Goal: Information Seeking & Learning: Learn about a topic

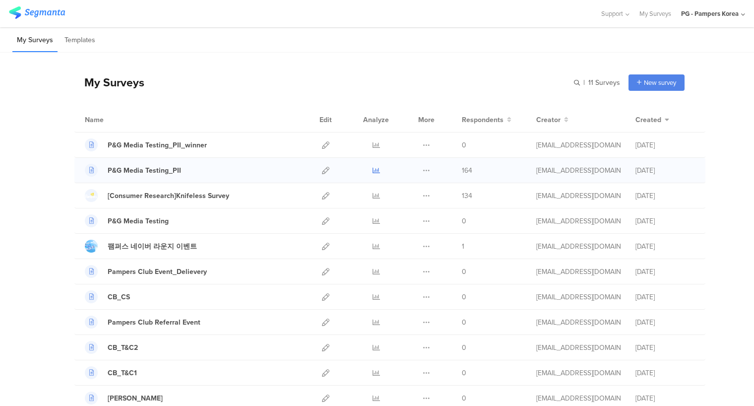
click at [372, 169] on icon at bounding box center [375, 170] width 7 height 7
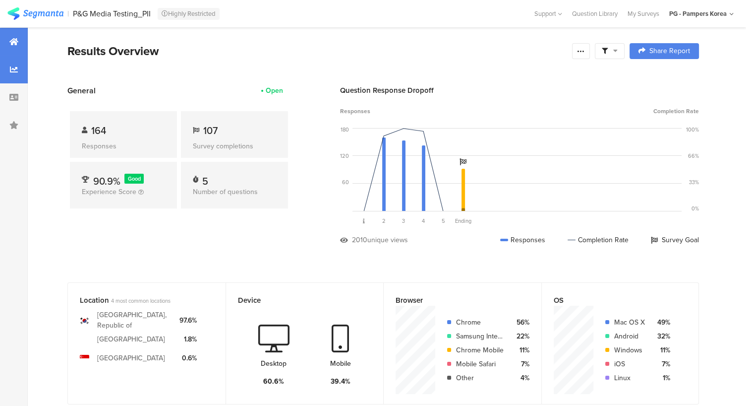
click at [7, 69] on div at bounding box center [14, 70] width 28 height 28
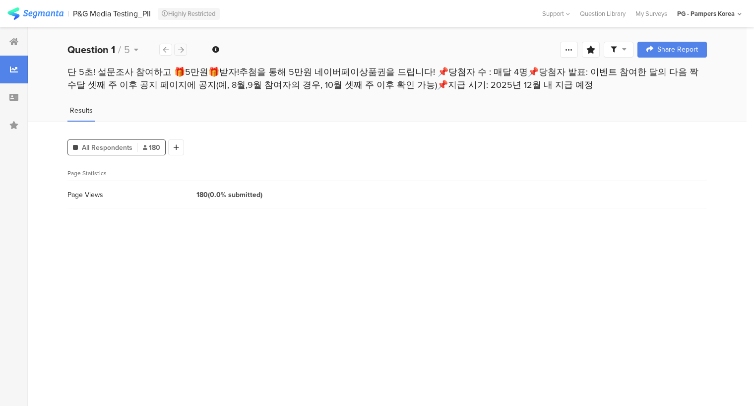
click at [181, 48] on icon at bounding box center [180, 50] width 5 height 6
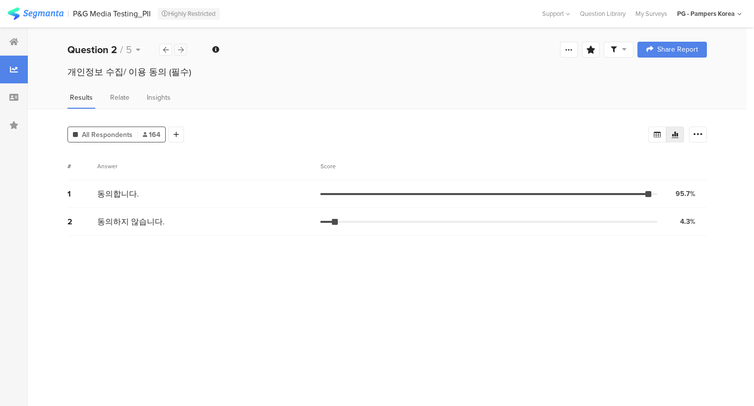
click at [181, 48] on icon at bounding box center [180, 50] width 5 height 6
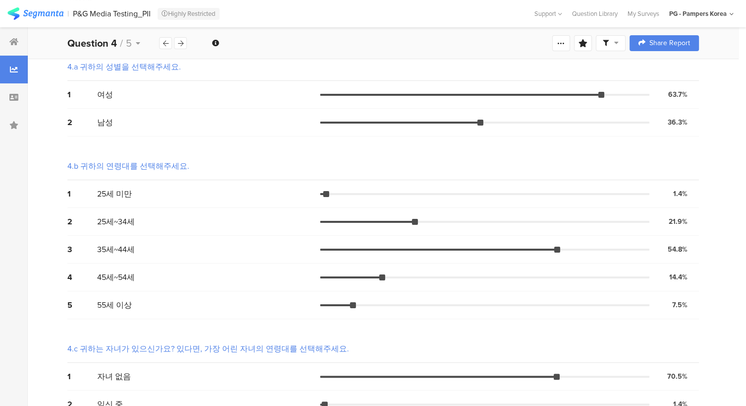
scroll to position [99, 0]
click at [181, 46] on icon at bounding box center [180, 43] width 5 height 6
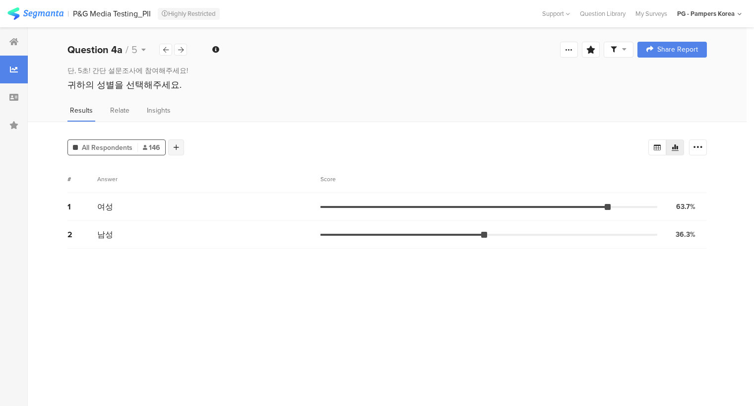
drag, startPoint x: 185, startPoint y: 144, endPoint x: 179, endPoint y: 143, distance: 6.5
click at [179, 143] on div "All Respondents 146 Add Segment" at bounding box center [357, 145] width 581 height 20
click at [179, 143] on div at bounding box center [176, 147] width 16 height 16
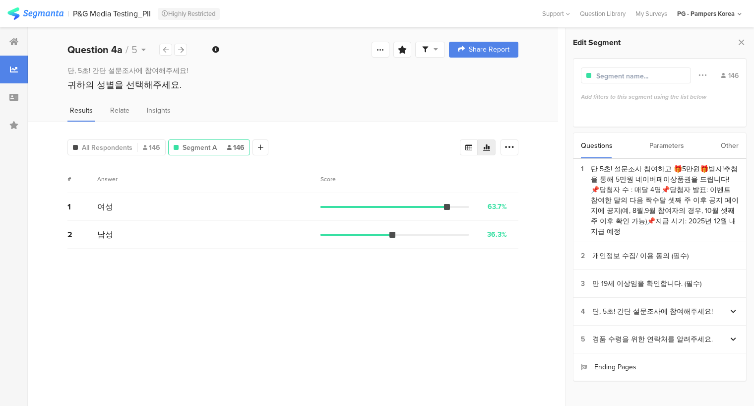
click at [664, 149] on div "Parameters" at bounding box center [666, 145] width 35 height 25
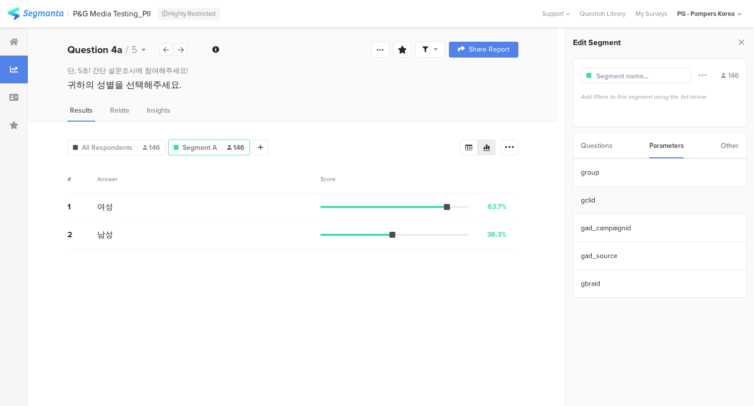
click at [625, 196] on section "gclid" at bounding box center [659, 200] width 173 height 28
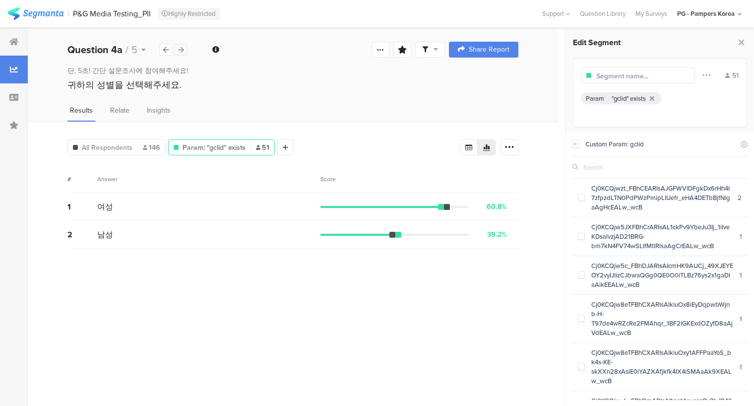
click at [179, 50] on icon at bounding box center [180, 50] width 5 height 6
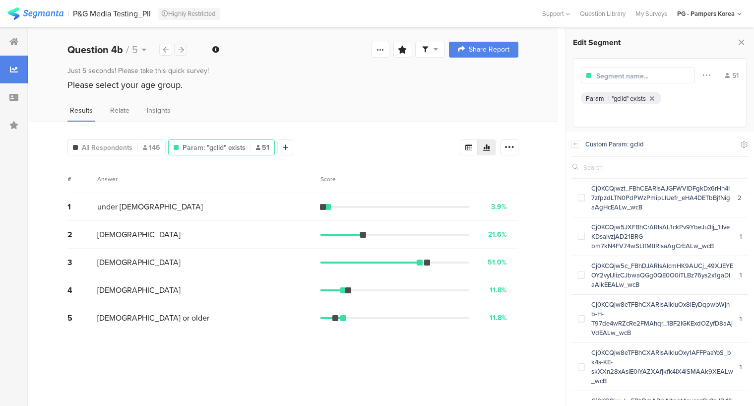
click at [182, 47] on icon at bounding box center [180, 50] width 5 height 6
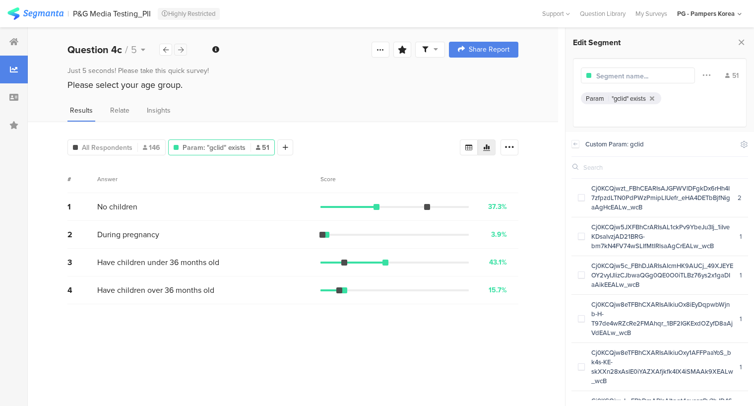
click at [182, 47] on icon at bounding box center [180, 50] width 5 height 6
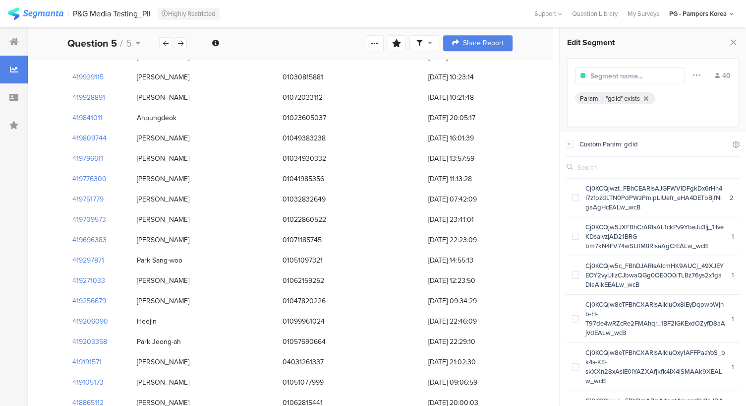
scroll to position [576, 0]
